Goal: Information Seeking & Learning: Learn about a topic

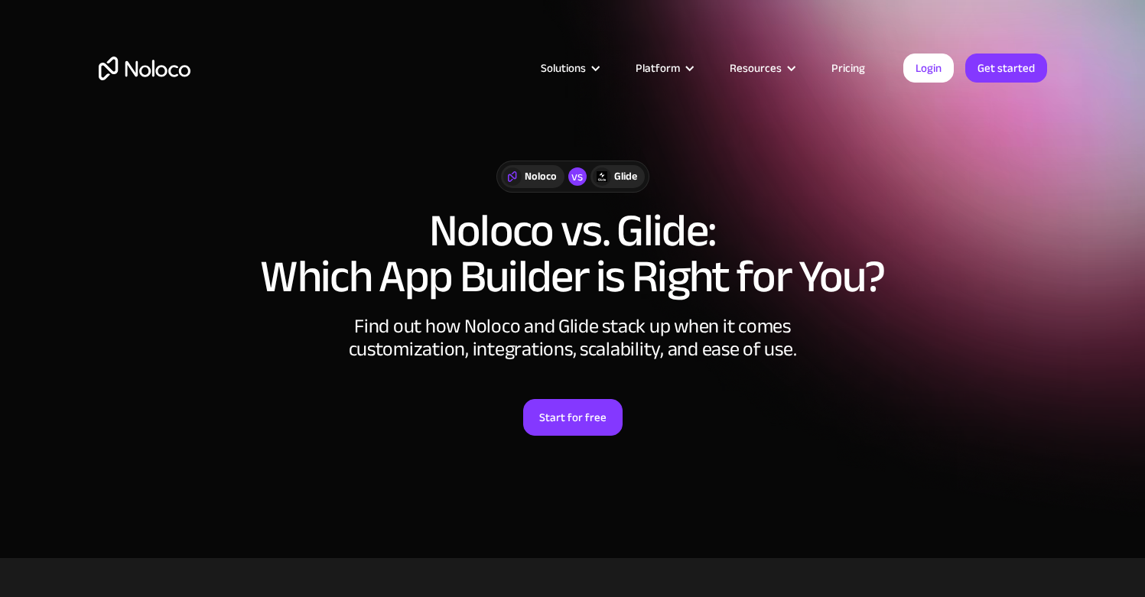
click at [853, 65] on link "Pricing" at bounding box center [848, 68] width 72 height 20
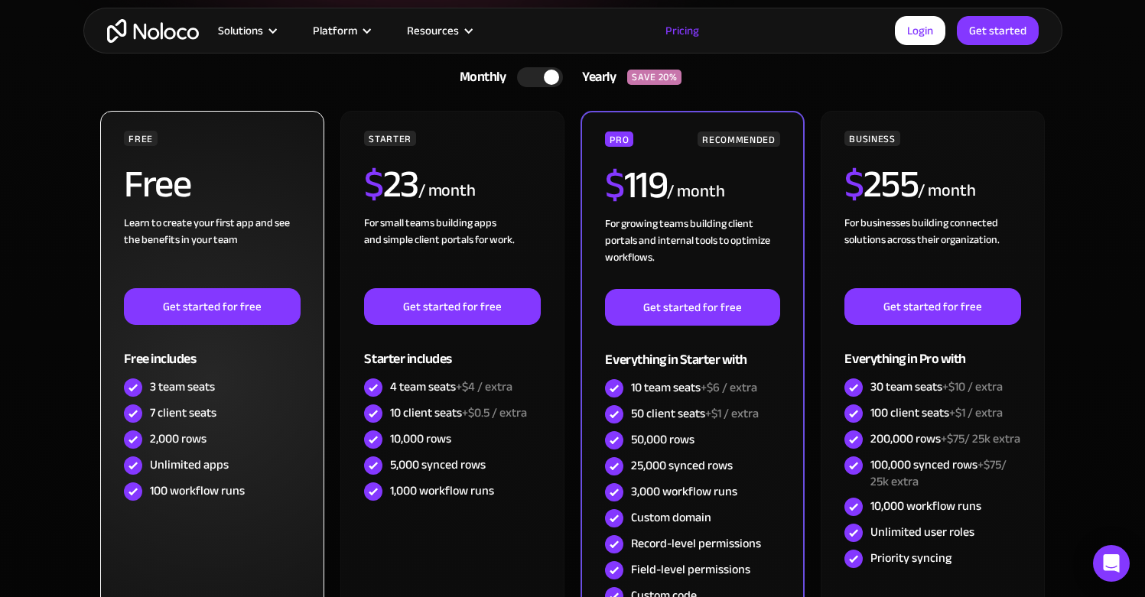
scroll to position [200, 0]
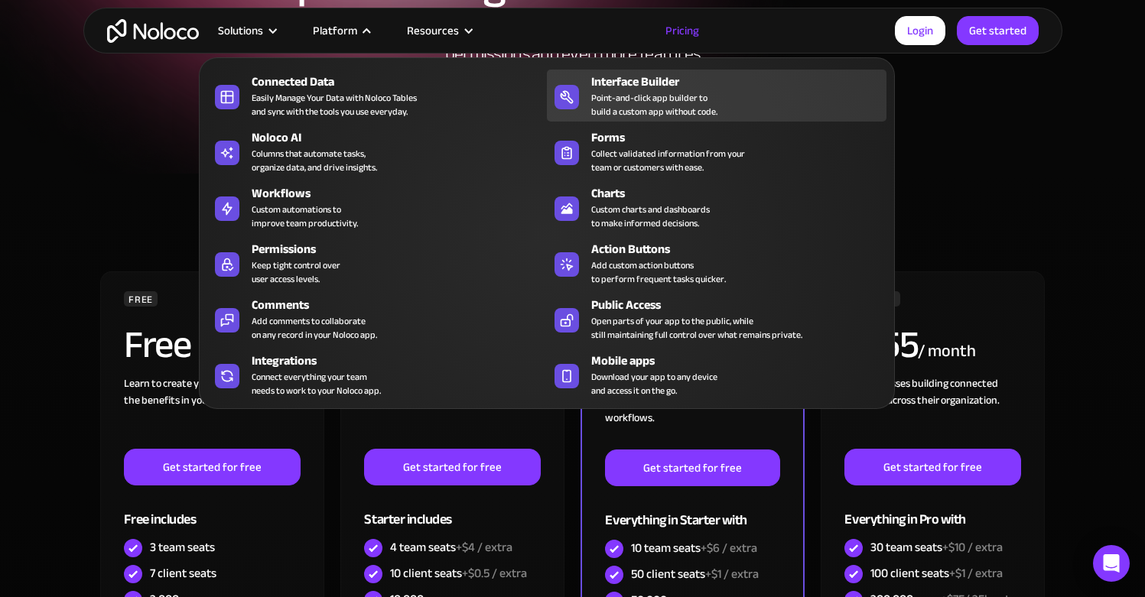
click at [682, 88] on div "Interface Builder" at bounding box center [742, 82] width 302 height 18
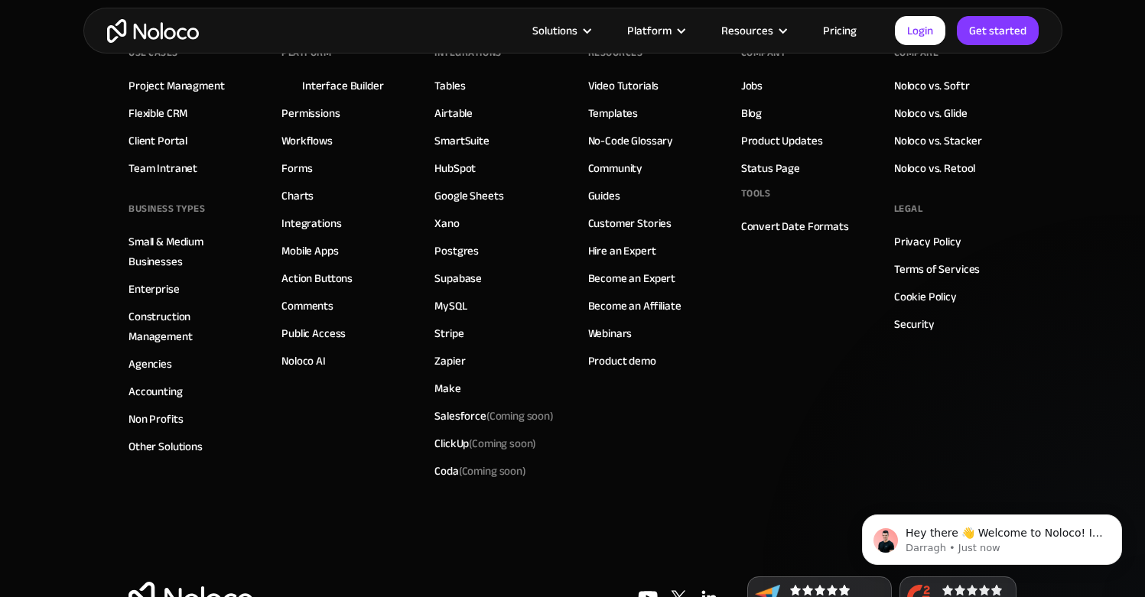
scroll to position [5348, 0]
click at [312, 246] on link "Mobile Apps" at bounding box center [309, 252] width 57 height 20
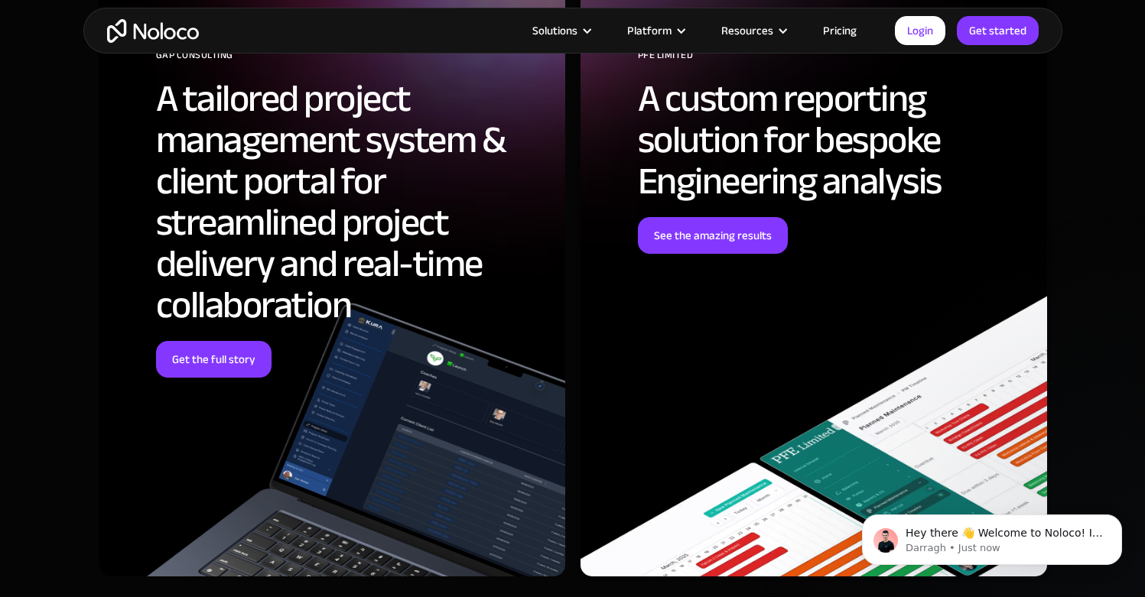
scroll to position [4250, 0]
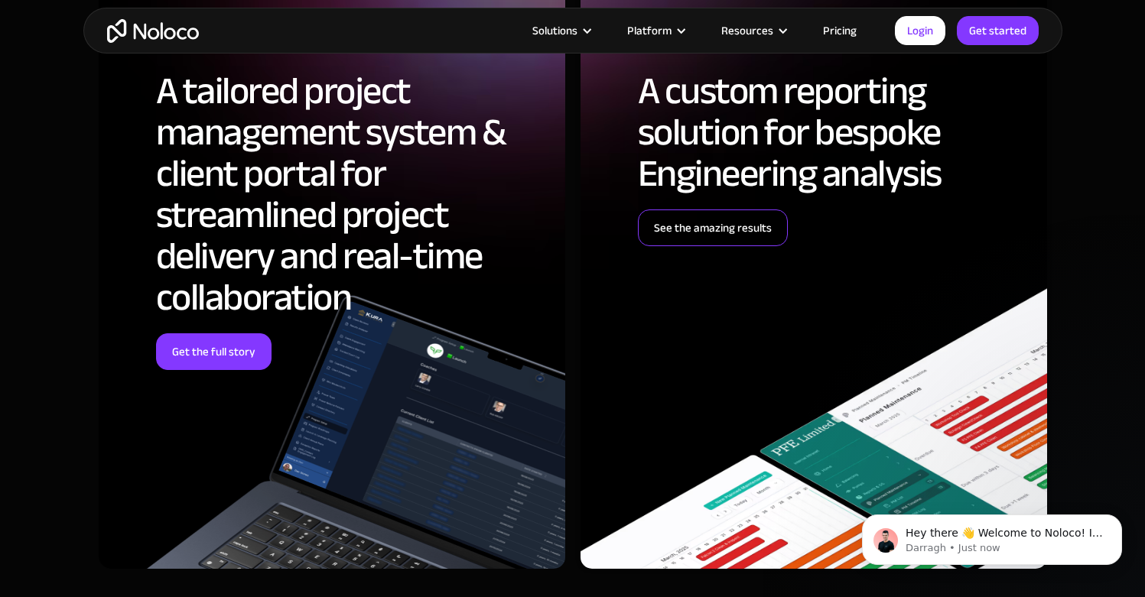
click at [741, 235] on link "See the amazing results" at bounding box center [713, 228] width 150 height 37
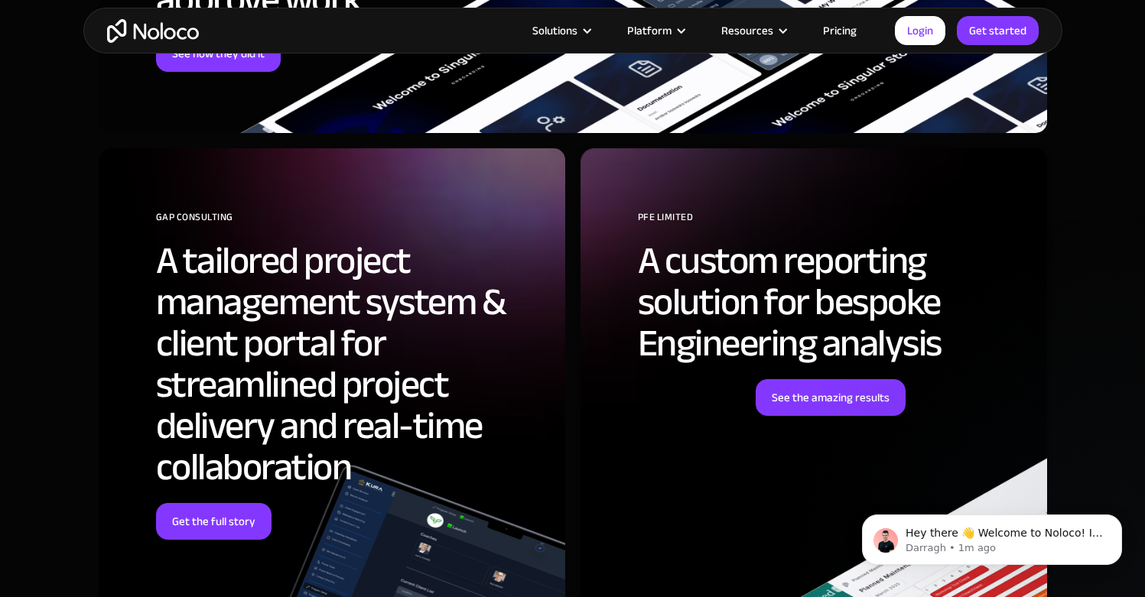
scroll to position [5639, 0]
